Goal: Check status: Check status

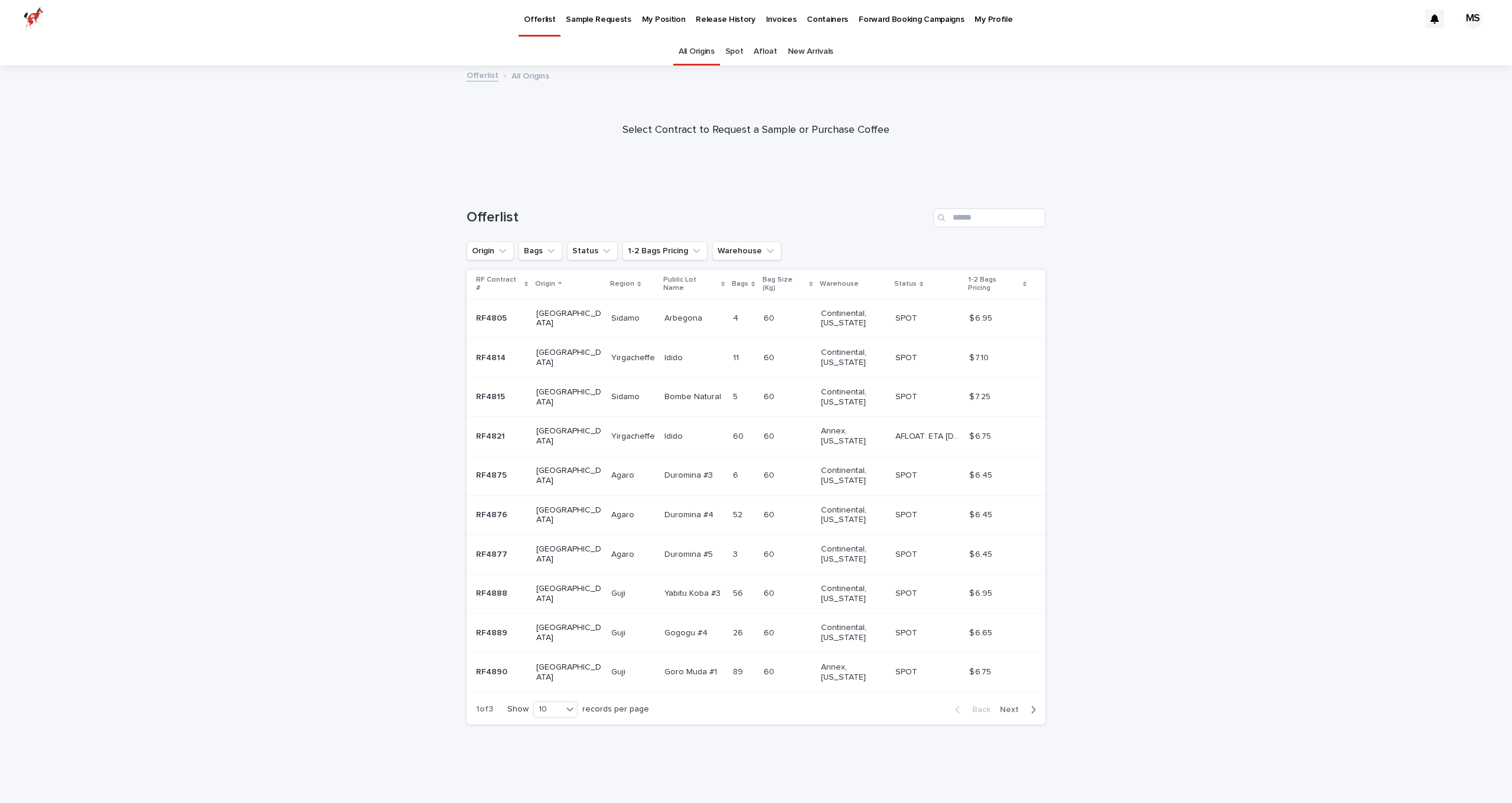
click at [667, 23] on p "My Position" at bounding box center [664, 12] width 44 height 24
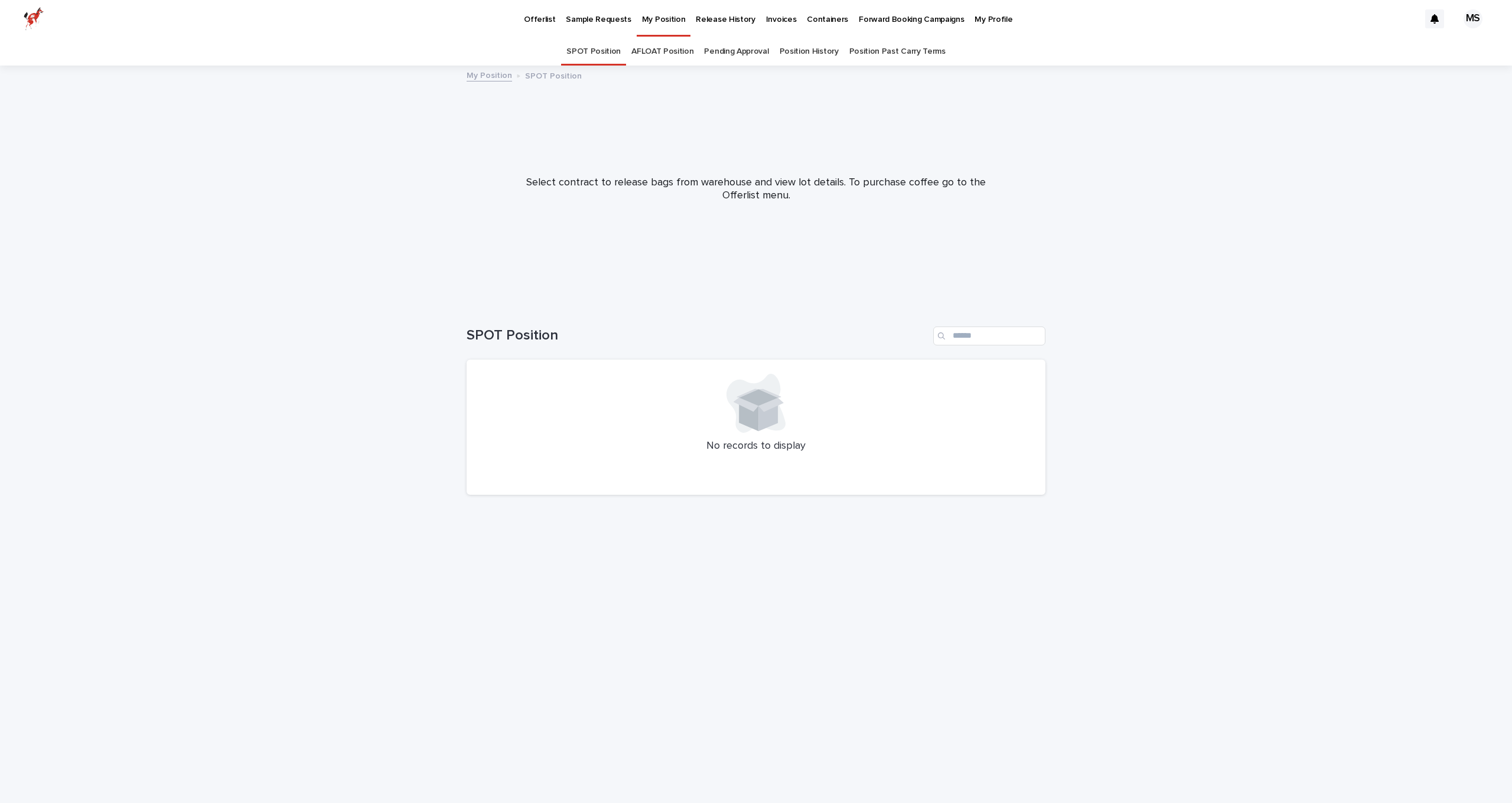
click at [829, 53] on link "Position History" at bounding box center [809, 51] width 59 height 28
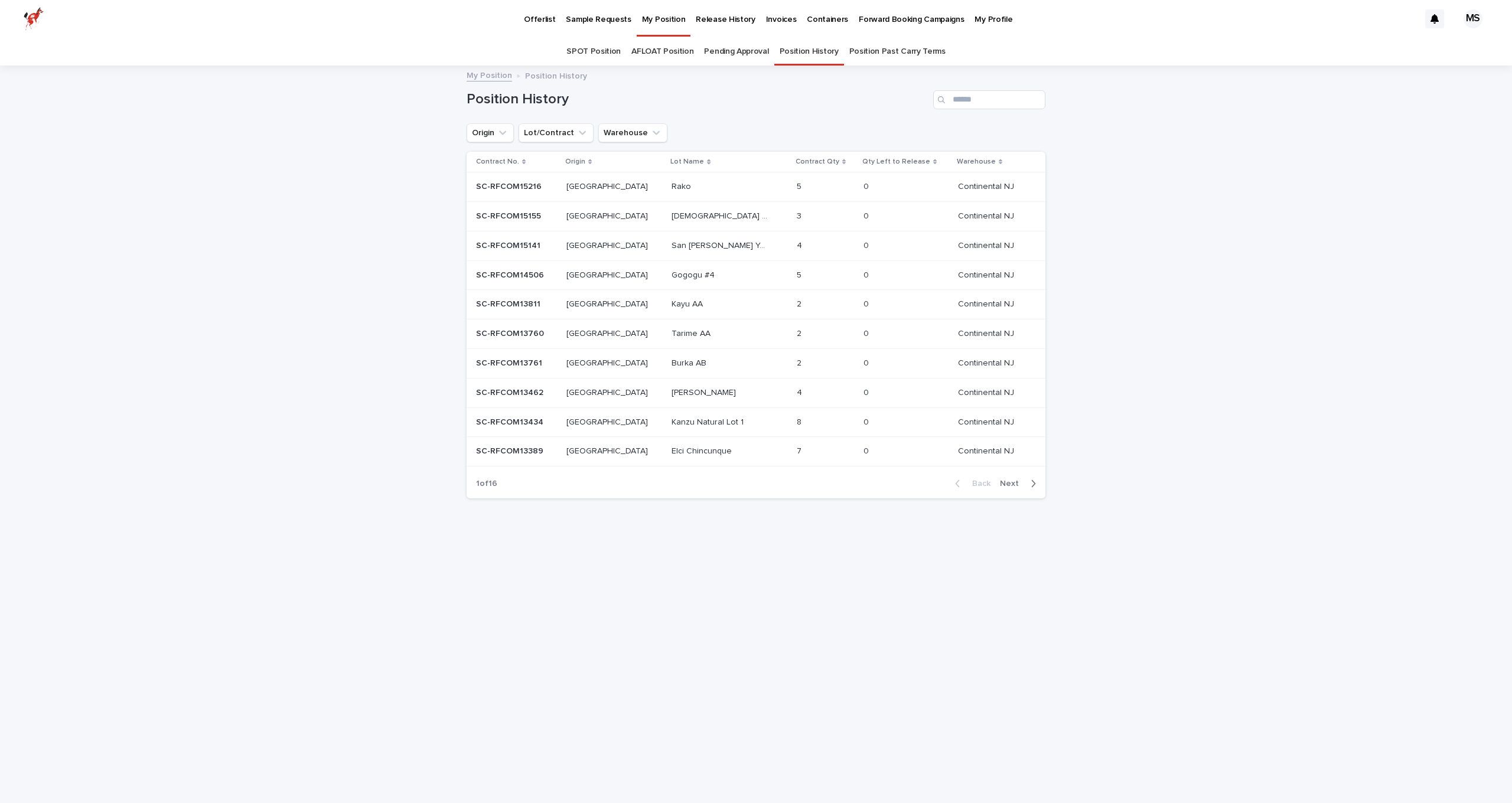
click at [678, 181] on div "[PERSON_NAME]" at bounding box center [729, 186] width 116 height 19
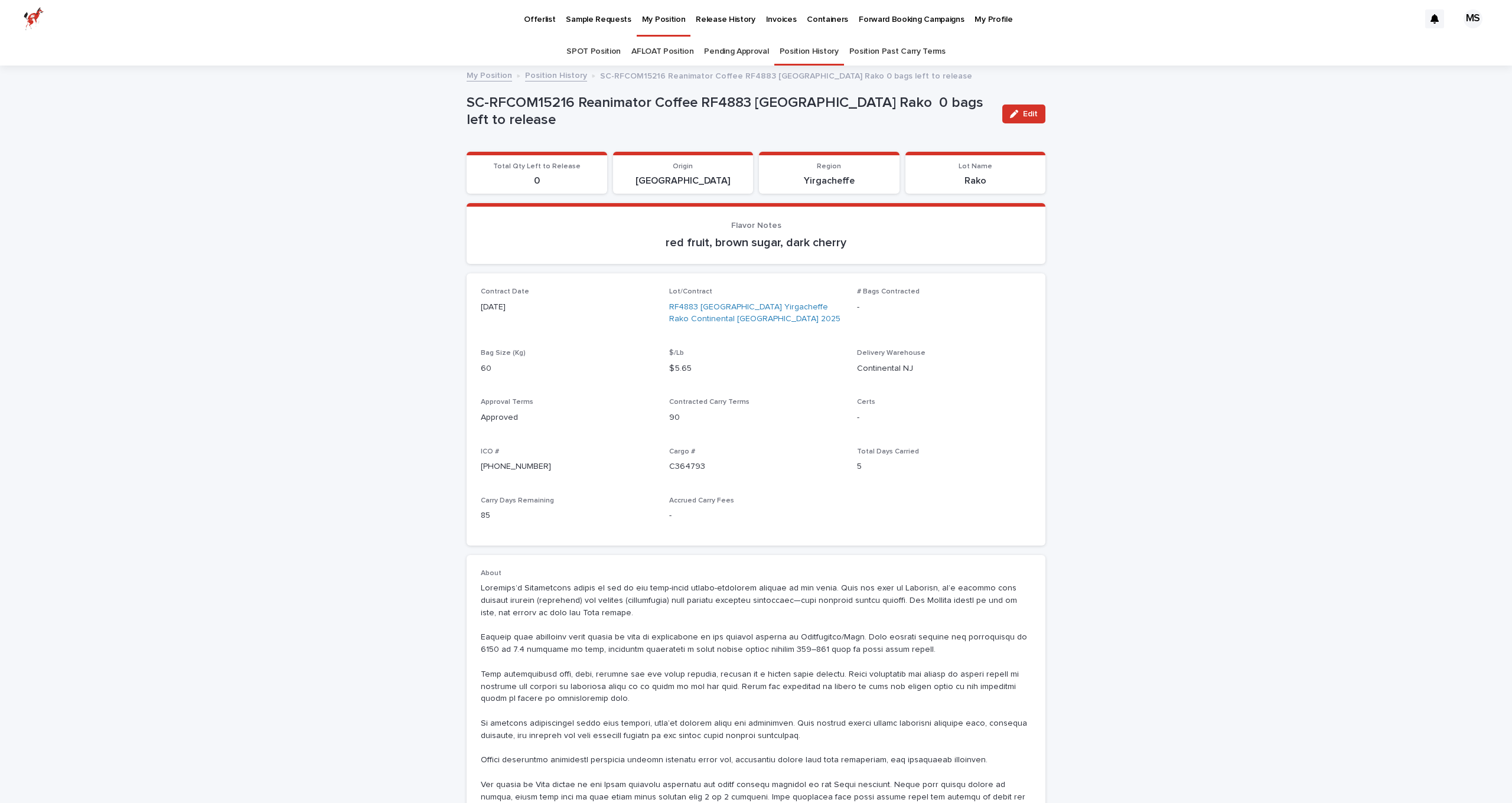
click at [818, 54] on link "Position History" at bounding box center [809, 51] width 59 height 28
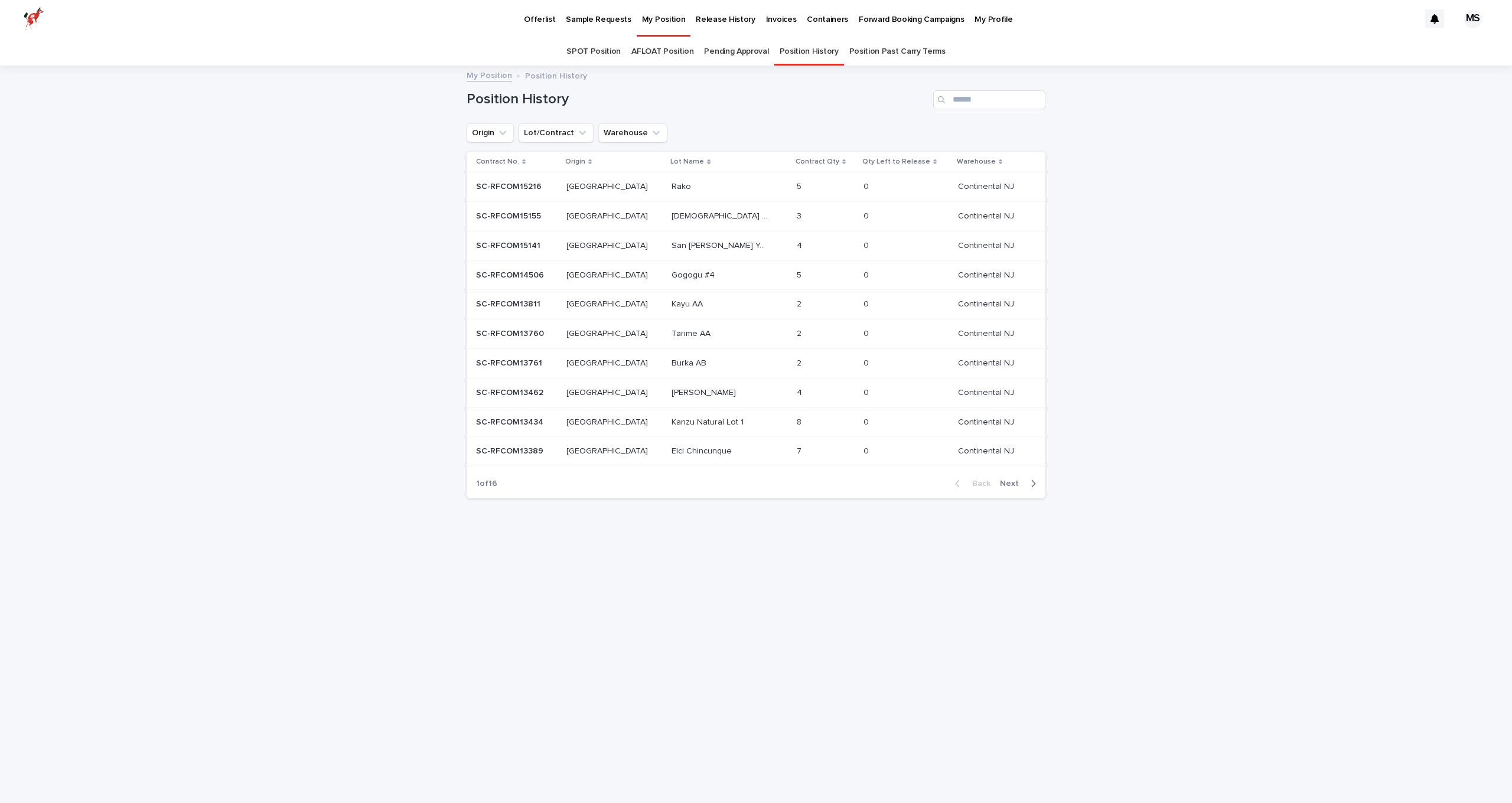
click at [684, 182] on p at bounding box center [721, 187] width 99 height 10
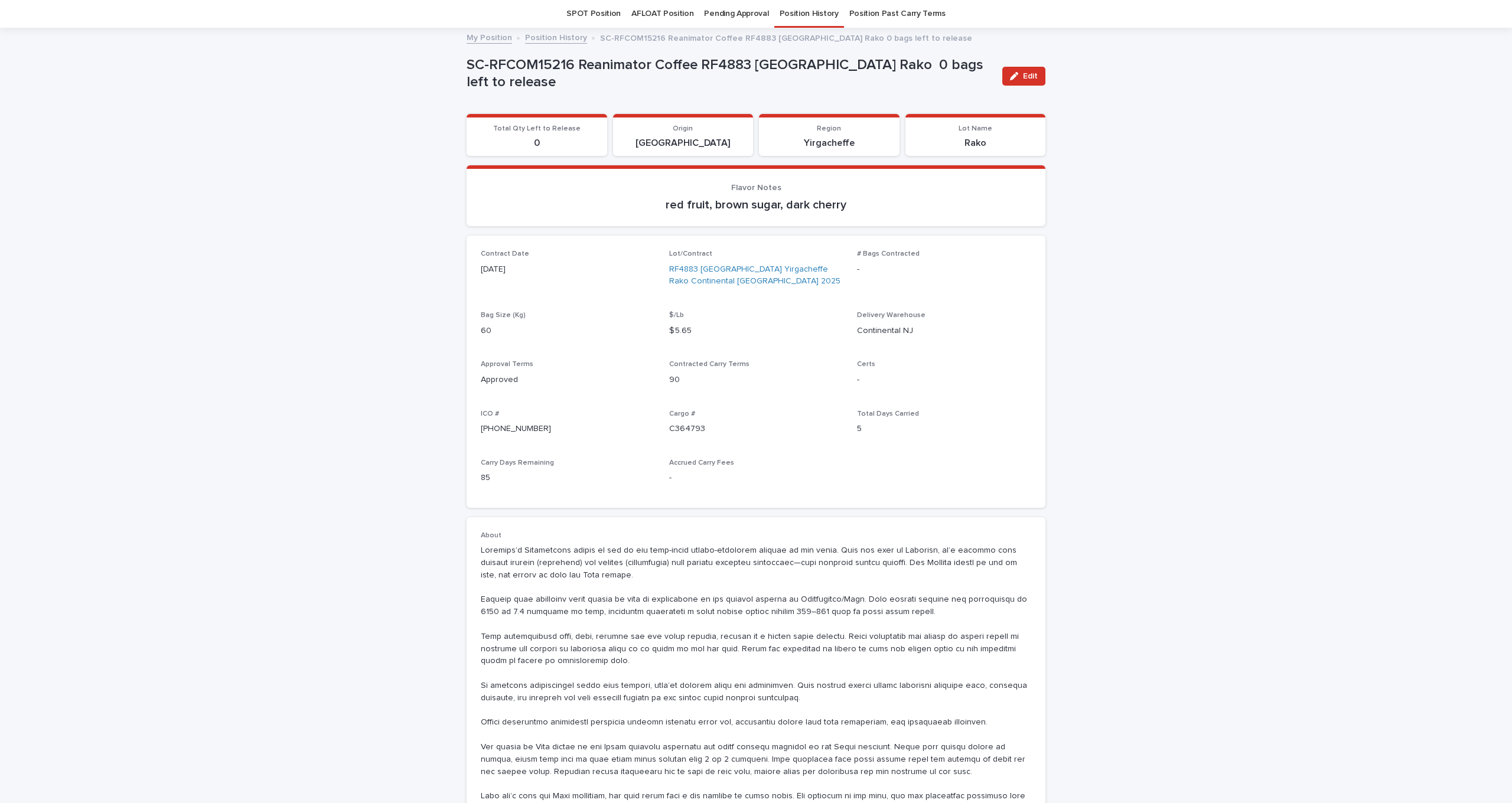
scroll to position [154, 0]
